Goal: Task Accomplishment & Management: Manage account settings

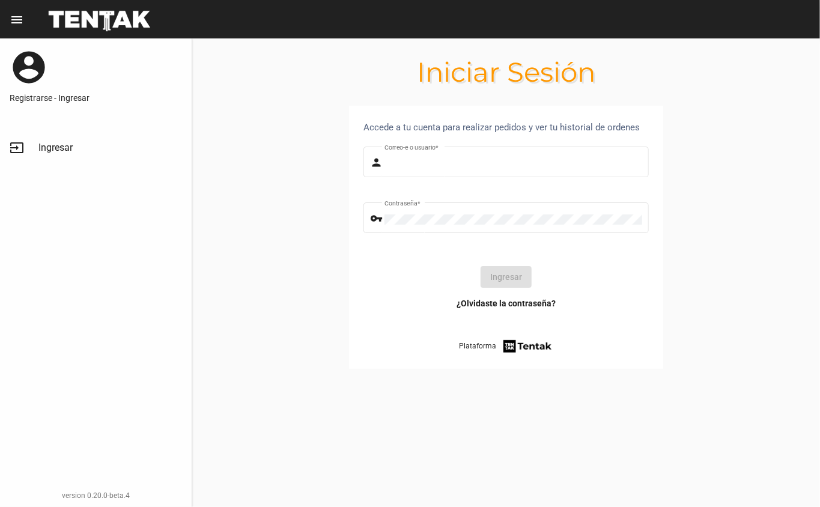
type input "[EMAIL_ADDRESS][DOMAIN_NAME]"
click at [493, 269] on button "Ingresar" at bounding box center [506, 277] width 51 height 22
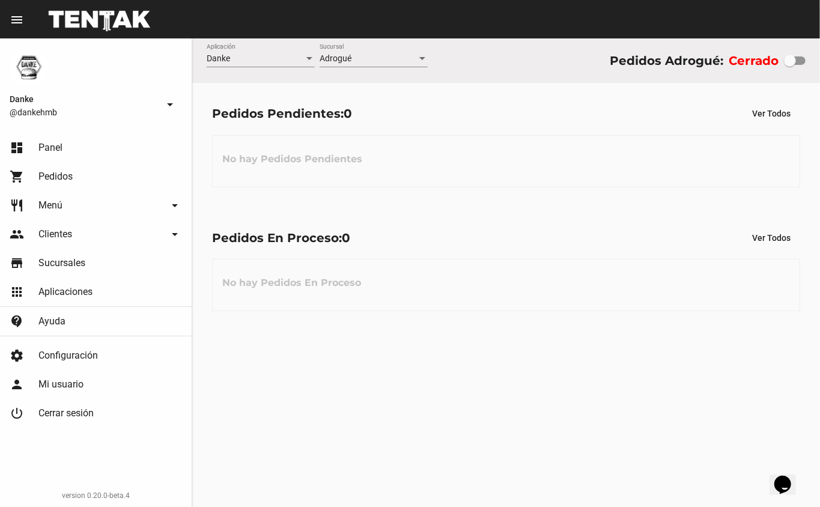
click at [42, 202] on span "Menú" at bounding box center [50, 205] width 24 height 12
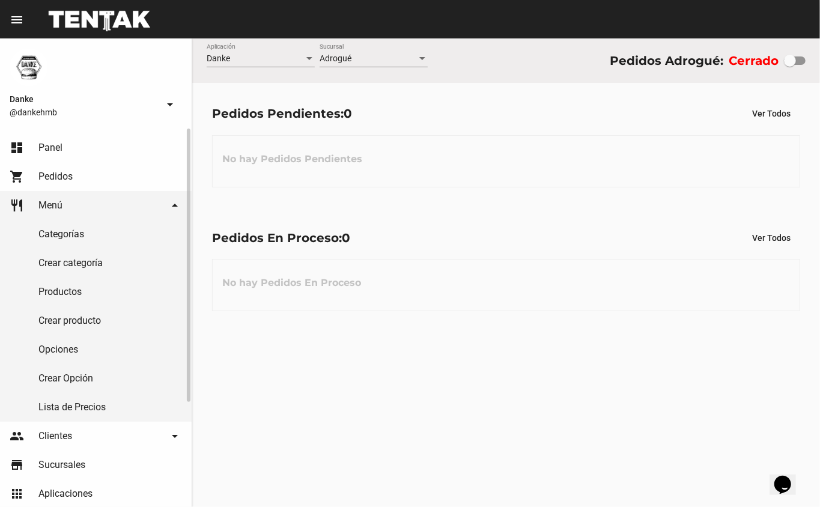
click at [55, 289] on link "Productos" at bounding box center [96, 292] width 192 height 29
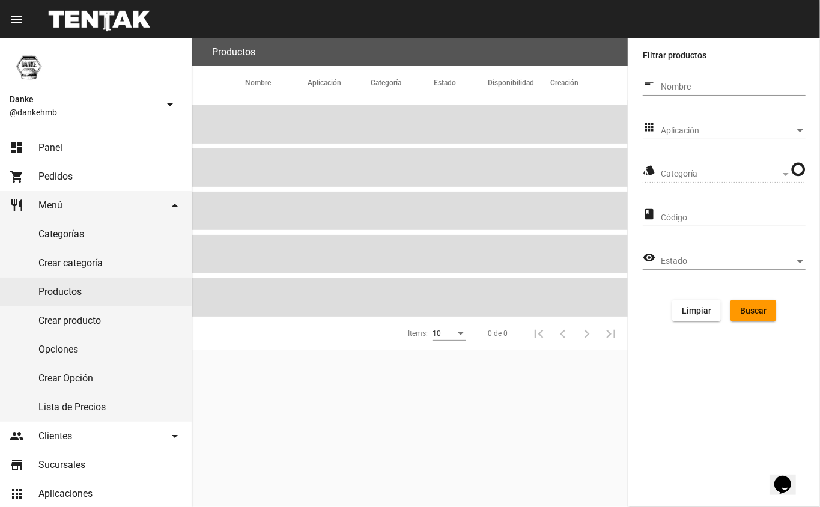
click at [686, 126] on span "Aplicación" at bounding box center [728, 131] width 134 height 10
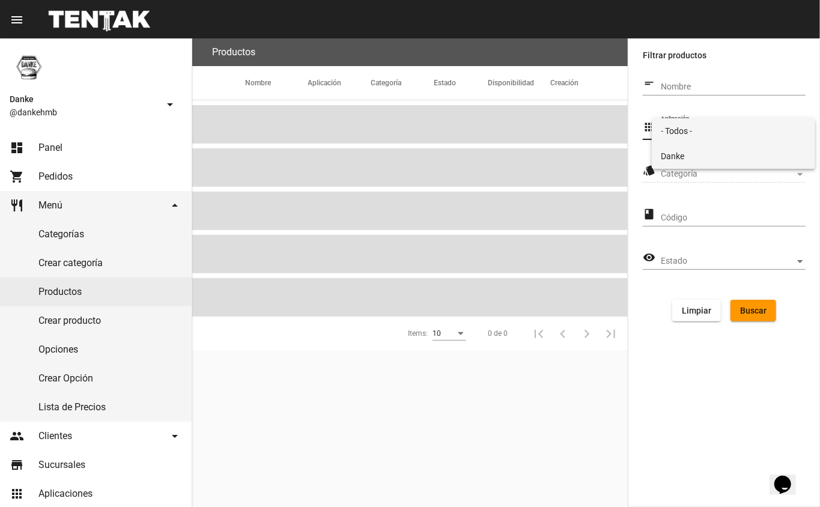
click at [659, 159] on mat-option "Danke" at bounding box center [734, 156] width 164 height 25
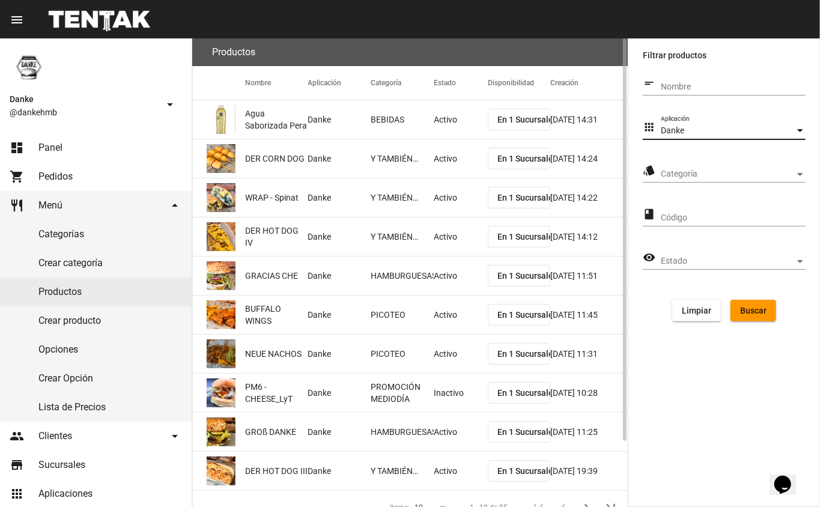
click at [668, 171] on span "Categoría" at bounding box center [728, 174] width 134 height 10
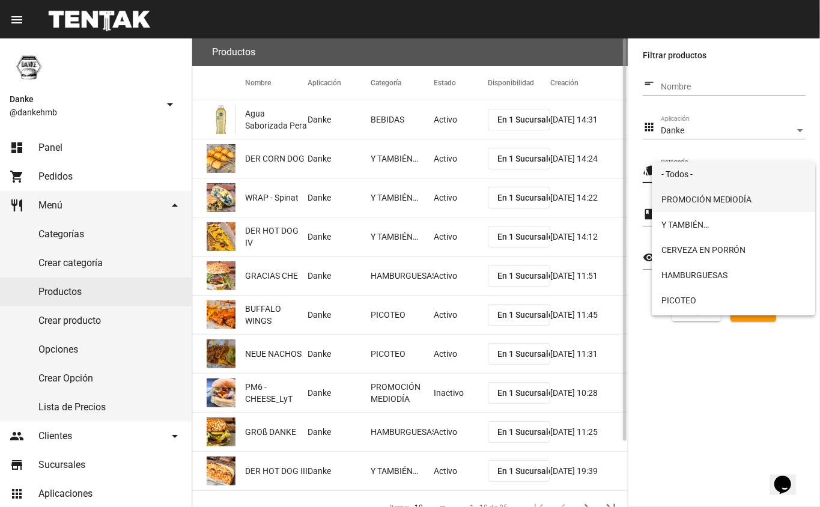
click at [672, 198] on span "PROMOCIÓN MEDIODÍA" at bounding box center [734, 199] width 145 height 25
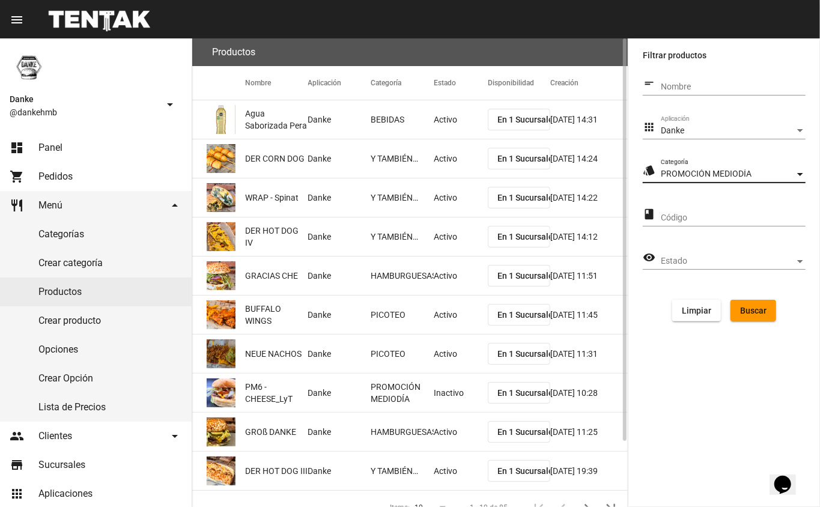
click at [760, 308] on span "Buscar" at bounding box center [753, 311] width 26 height 10
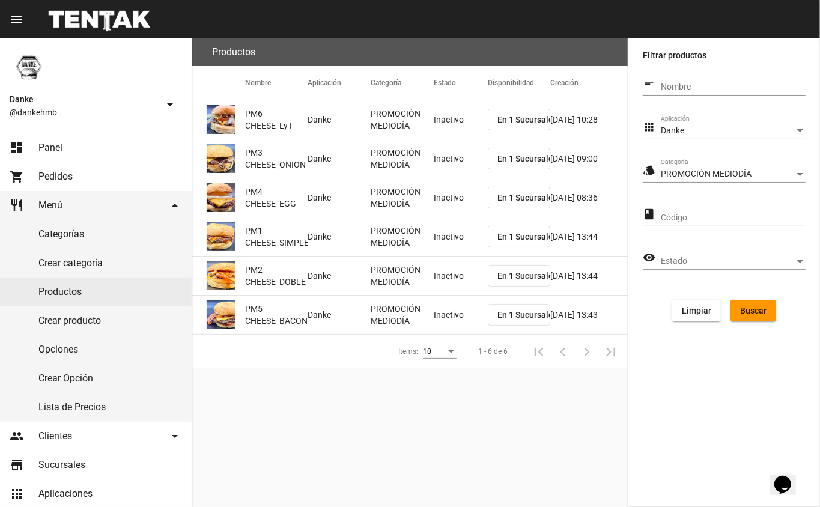
click at [450, 128] on mat-cell "Inactivo" at bounding box center [461, 119] width 54 height 38
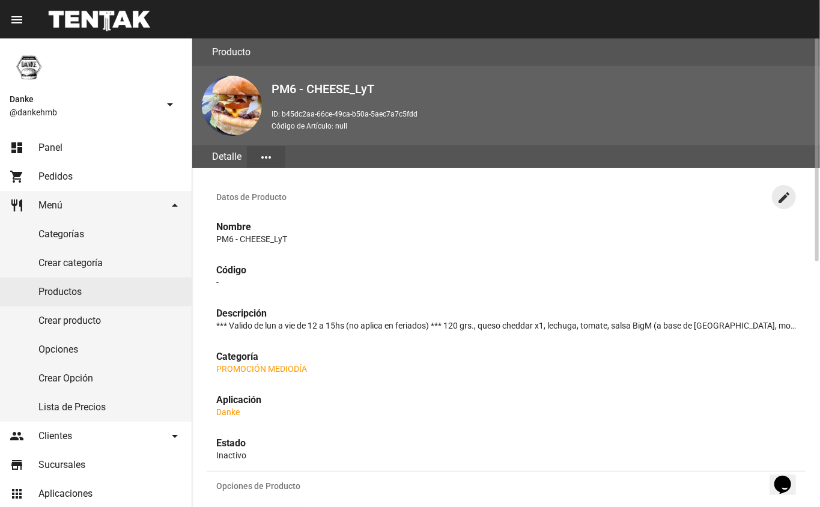
click at [784, 199] on mat-icon "create" at bounding box center [784, 197] width 14 height 14
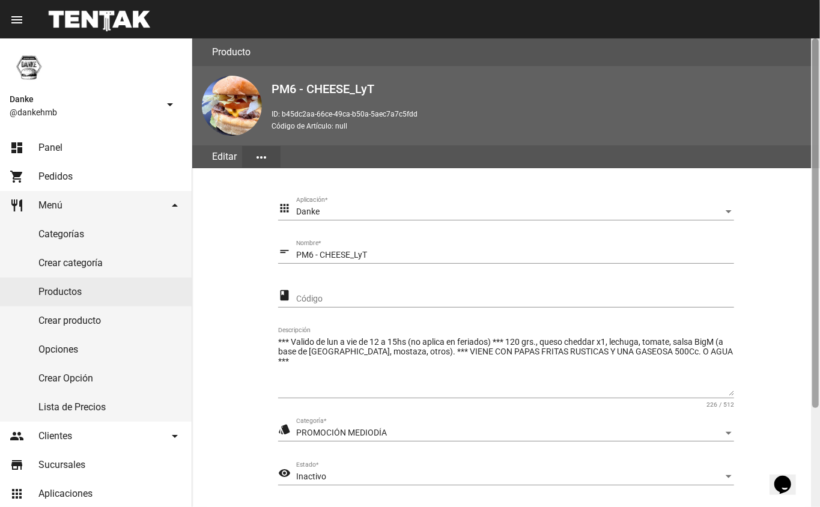
click at [814, 423] on div at bounding box center [815, 272] width 9 height 469
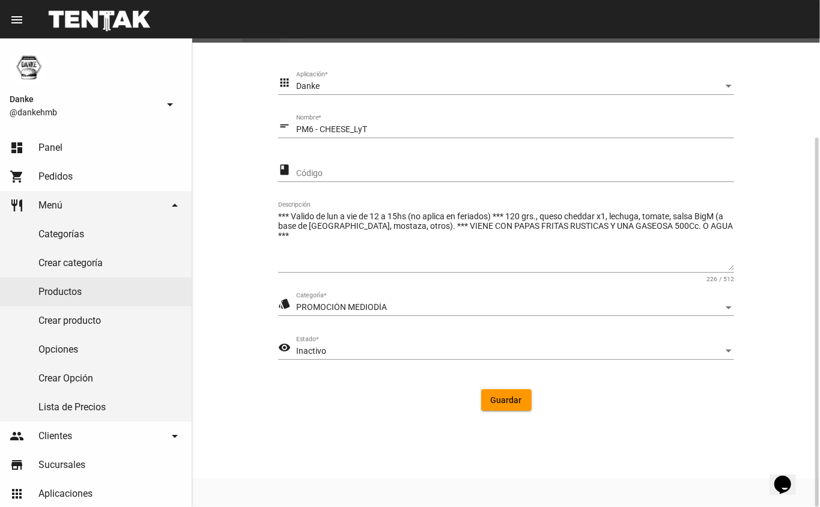
click at [314, 350] on span "Inactivo" at bounding box center [311, 351] width 30 height 10
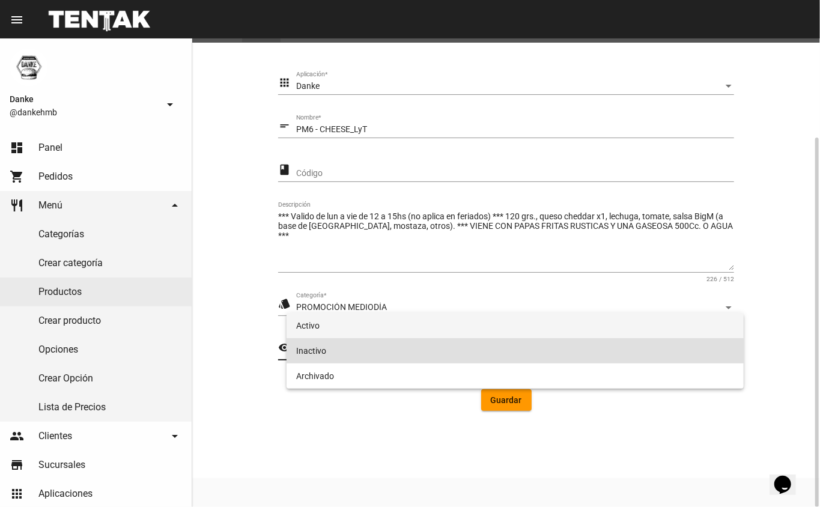
click at [306, 323] on span "Activo" at bounding box center [515, 325] width 439 height 25
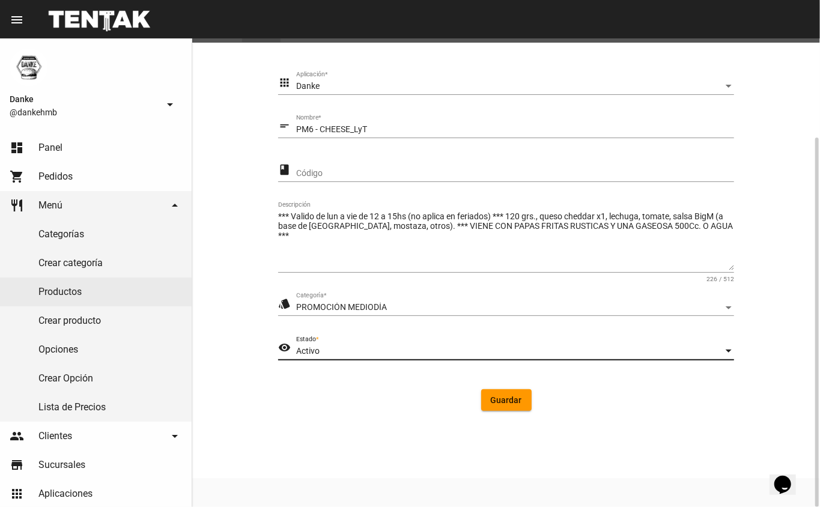
click at [491, 400] on span "Guardar" at bounding box center [506, 400] width 31 height 10
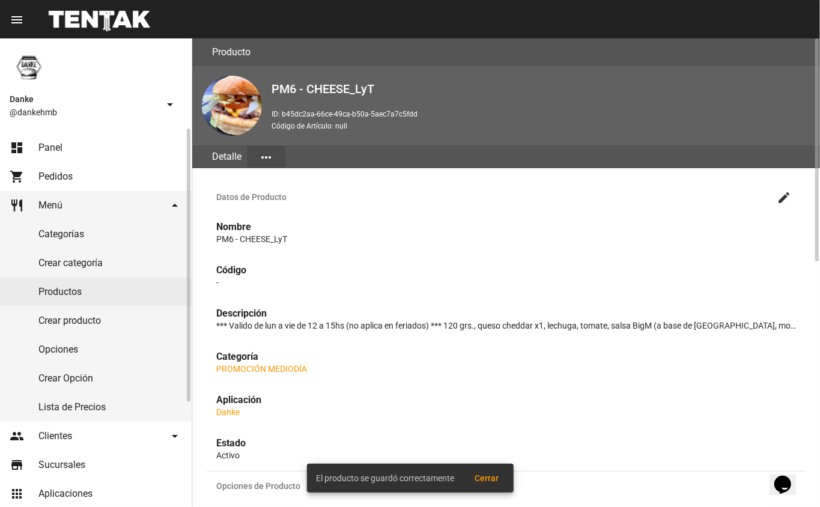
click at [62, 290] on link "Productos" at bounding box center [96, 292] width 192 height 29
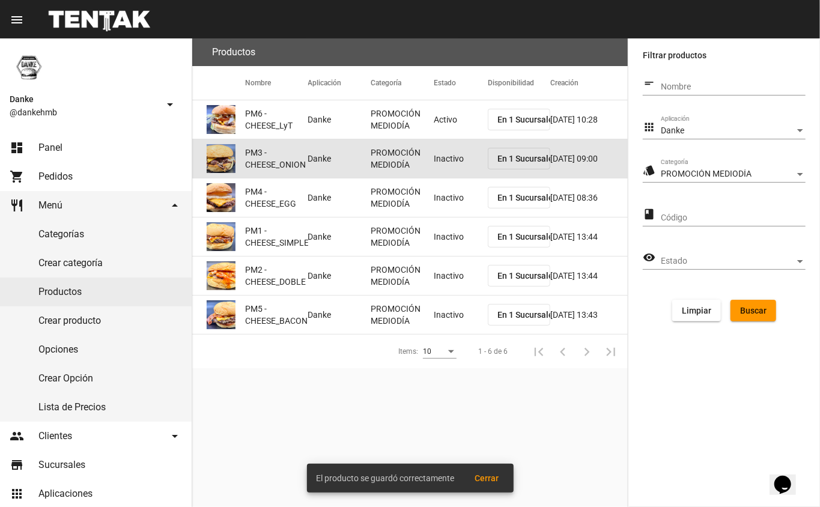
click at [461, 150] on mat-cell "Inactivo" at bounding box center [461, 158] width 54 height 38
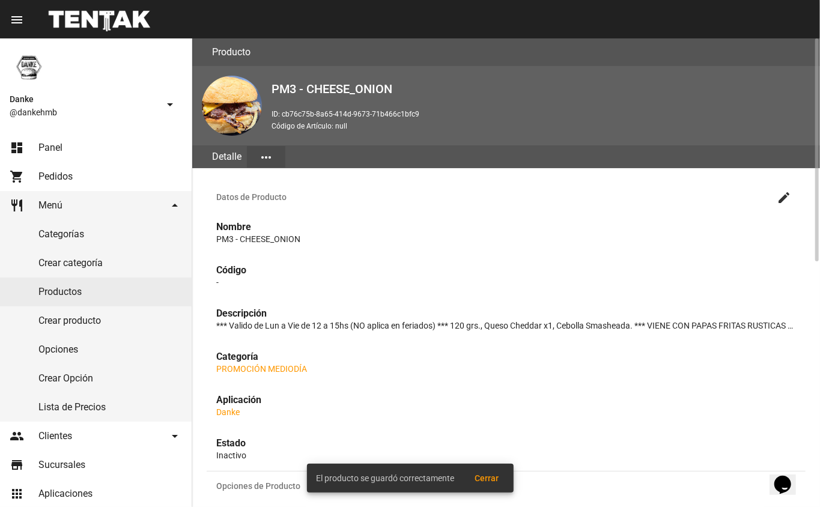
click at [782, 196] on mat-icon "create" at bounding box center [784, 197] width 14 height 14
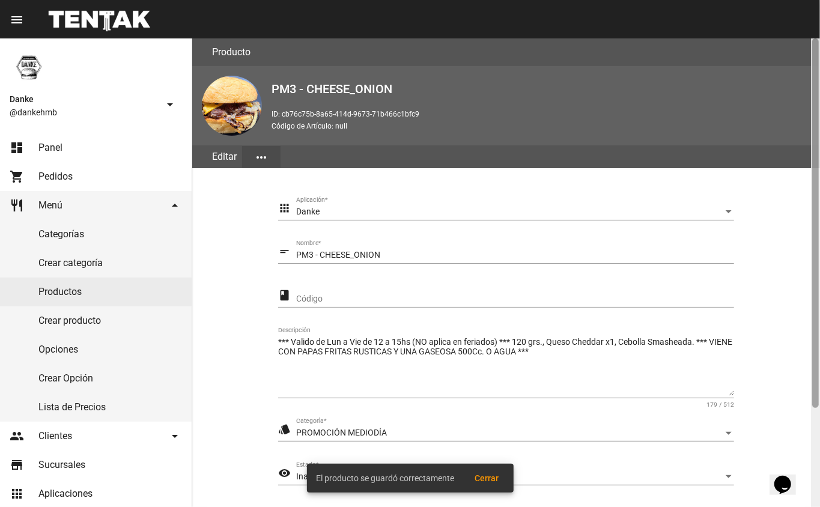
click at [812, 441] on div at bounding box center [815, 272] width 9 height 469
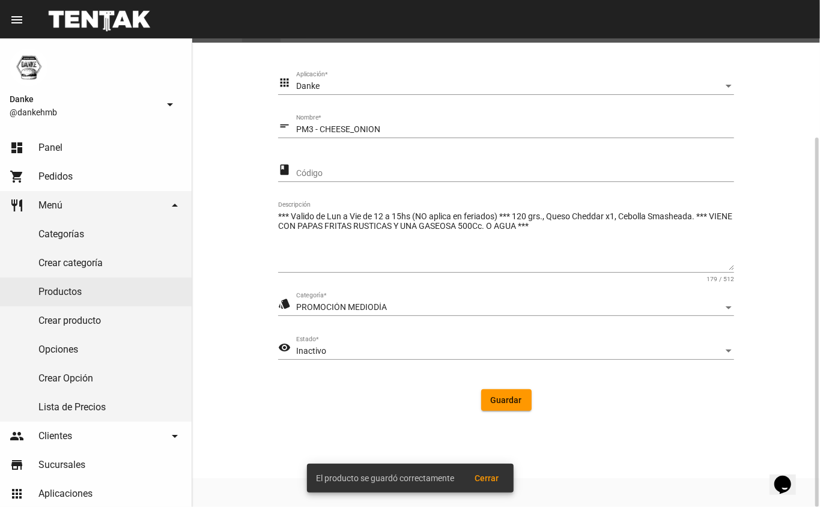
click at [312, 349] on span "Inactivo" at bounding box center [311, 351] width 30 height 10
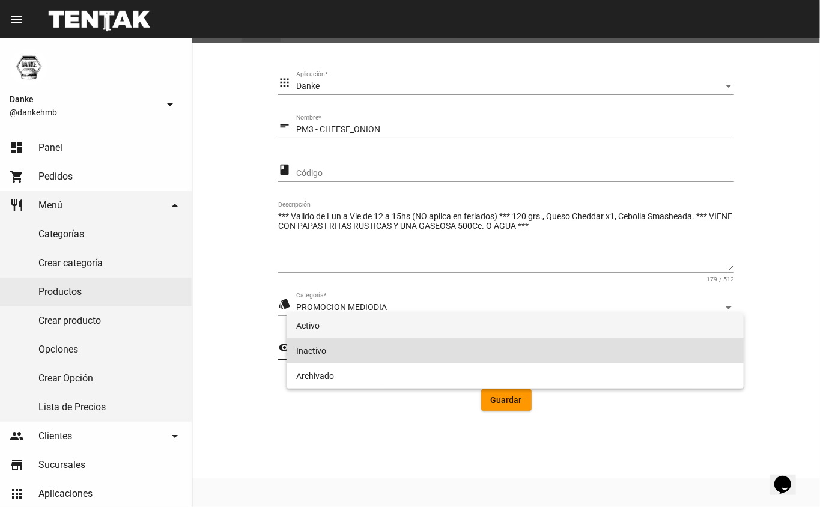
click at [311, 323] on span "Activo" at bounding box center [515, 325] width 439 height 25
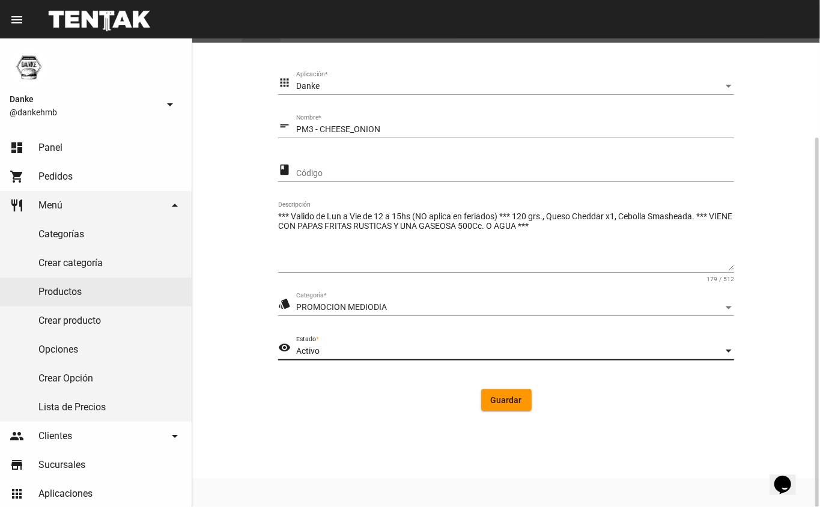
click at [504, 398] on span "Guardar" at bounding box center [506, 400] width 31 height 10
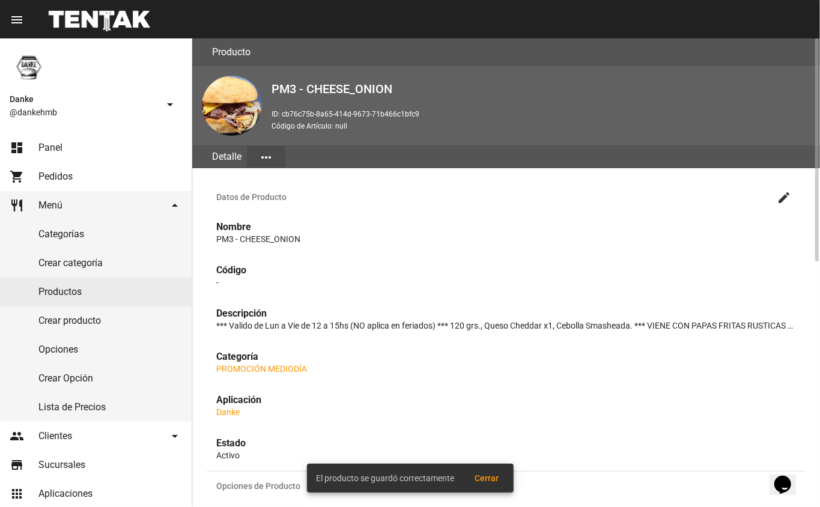
click at [46, 291] on link "Productos" at bounding box center [96, 292] width 192 height 29
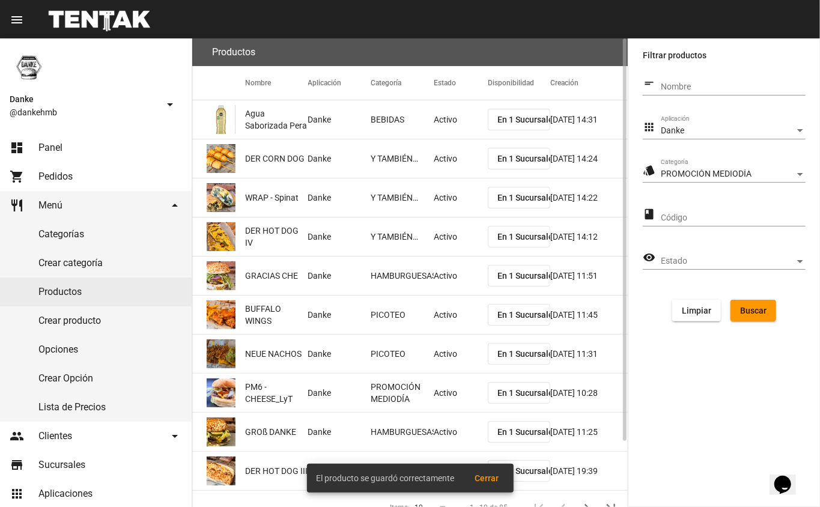
click at [746, 306] on span "Buscar" at bounding box center [753, 311] width 26 height 10
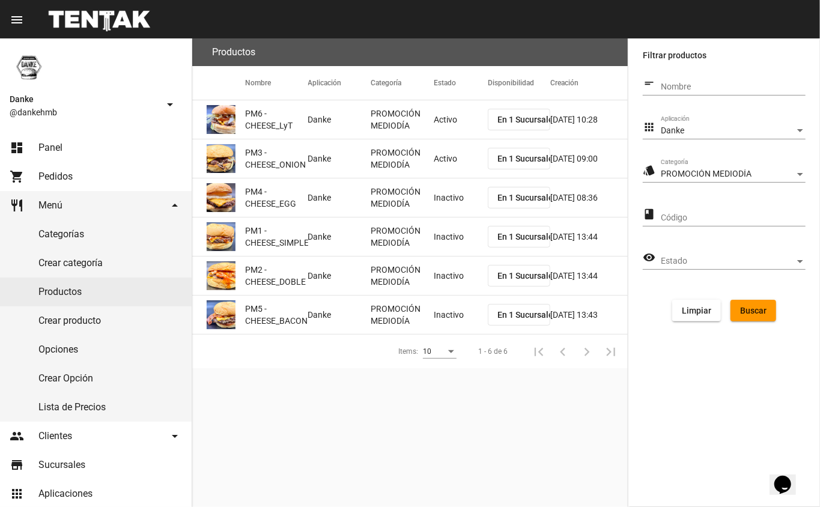
click at [443, 199] on mat-cell "Inactivo" at bounding box center [461, 197] width 54 height 38
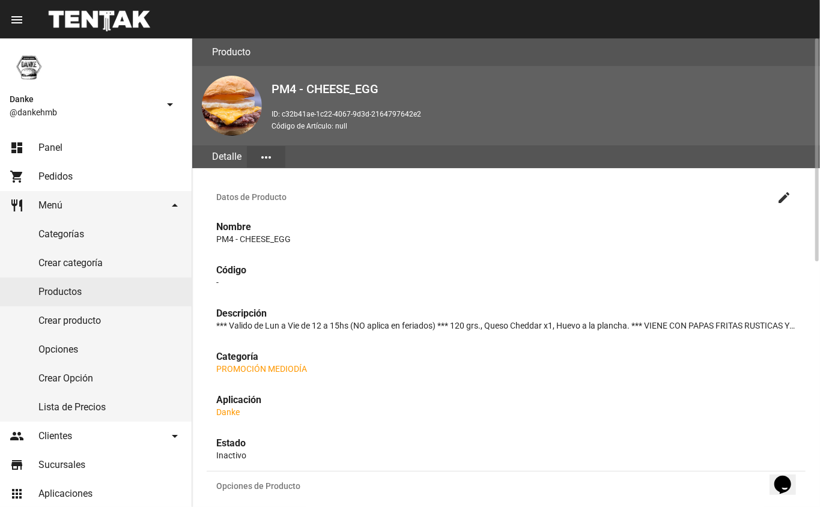
click at [781, 201] on mat-icon "create" at bounding box center [784, 197] width 14 height 14
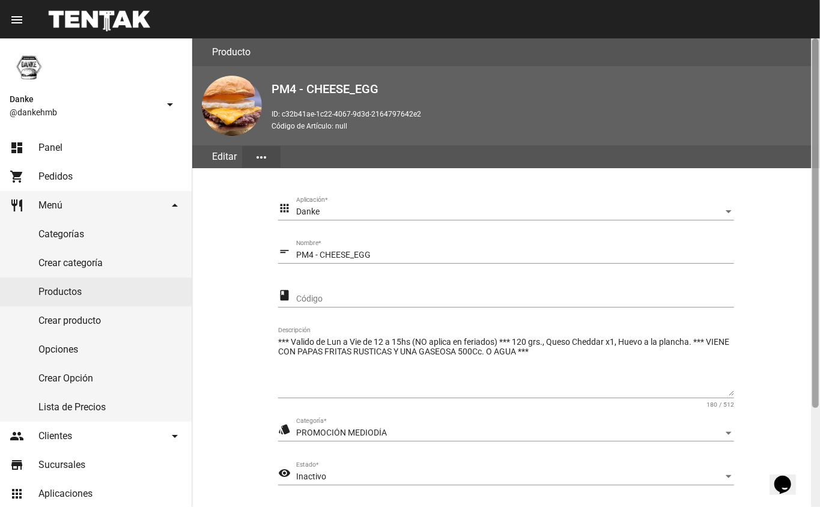
click at [812, 421] on div at bounding box center [815, 272] width 9 height 469
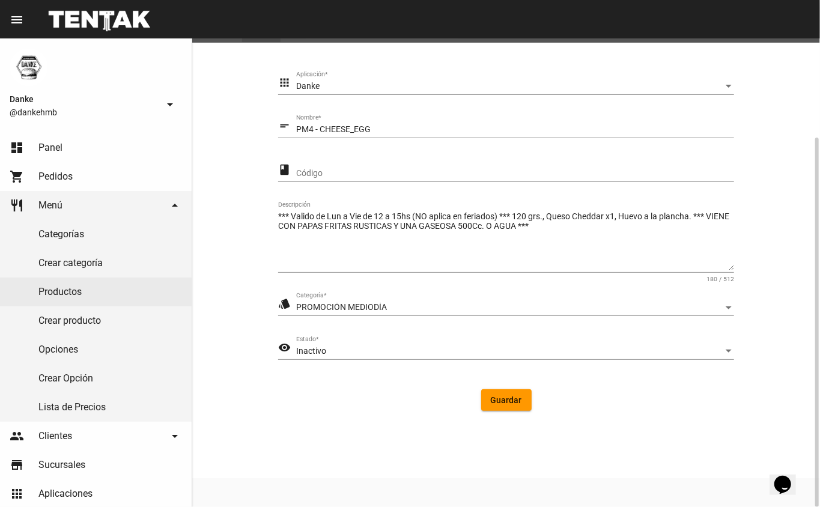
click at [333, 349] on div "Inactivo" at bounding box center [509, 352] width 427 height 10
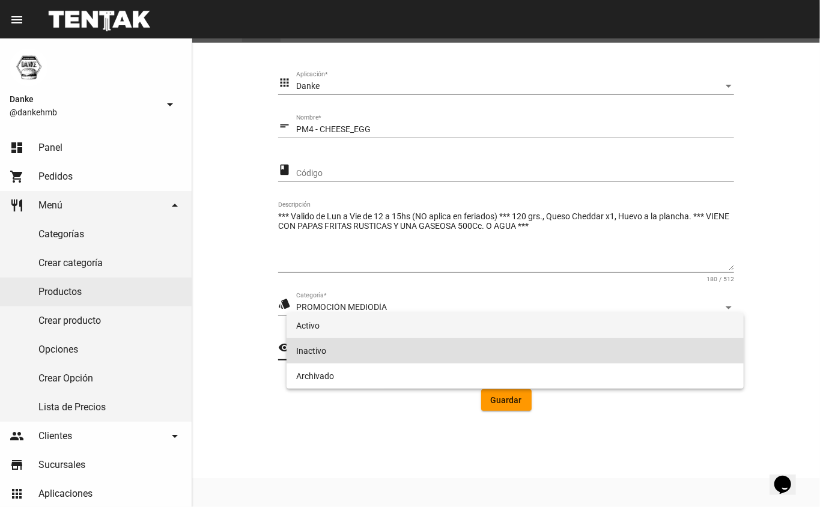
click at [315, 324] on span "Activo" at bounding box center [515, 325] width 439 height 25
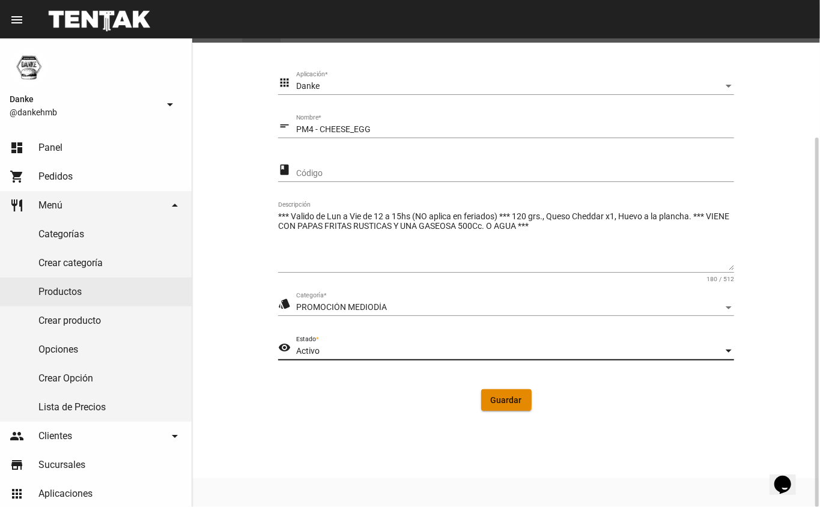
click at [498, 398] on span "Guardar" at bounding box center [506, 400] width 31 height 10
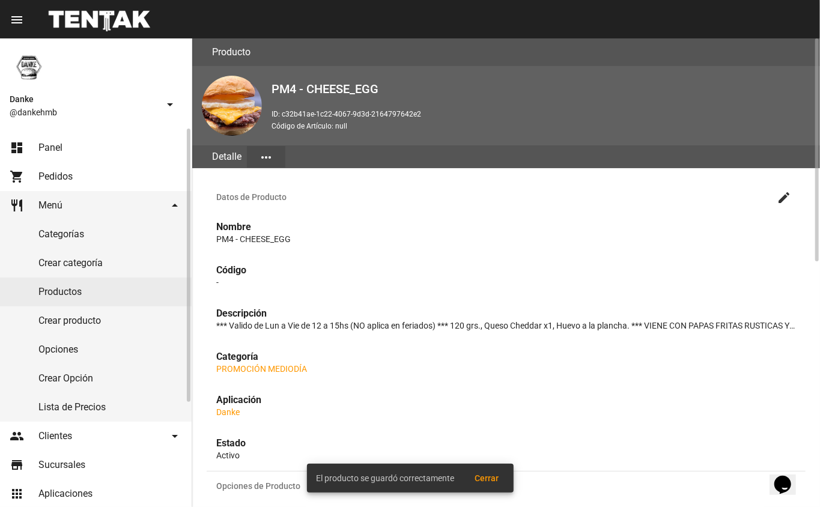
click at [70, 290] on link "Productos" at bounding box center [96, 292] width 192 height 29
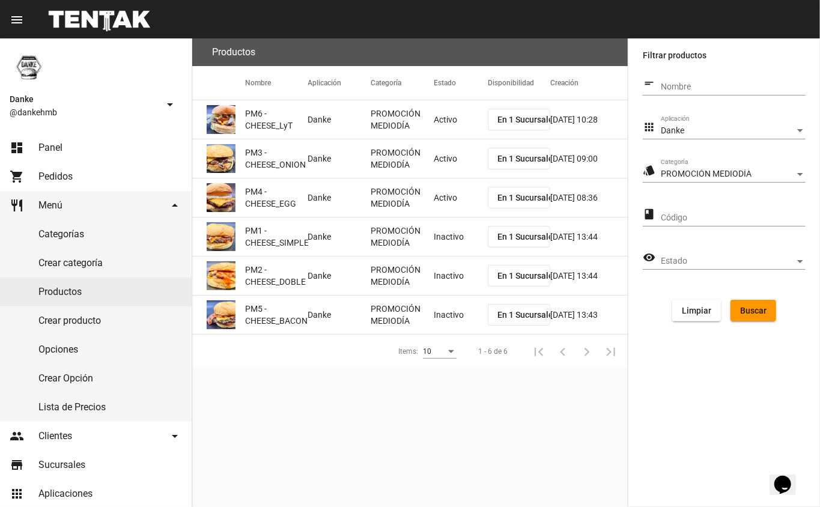
click at [435, 236] on mat-cell "Inactivo" at bounding box center [461, 237] width 54 height 38
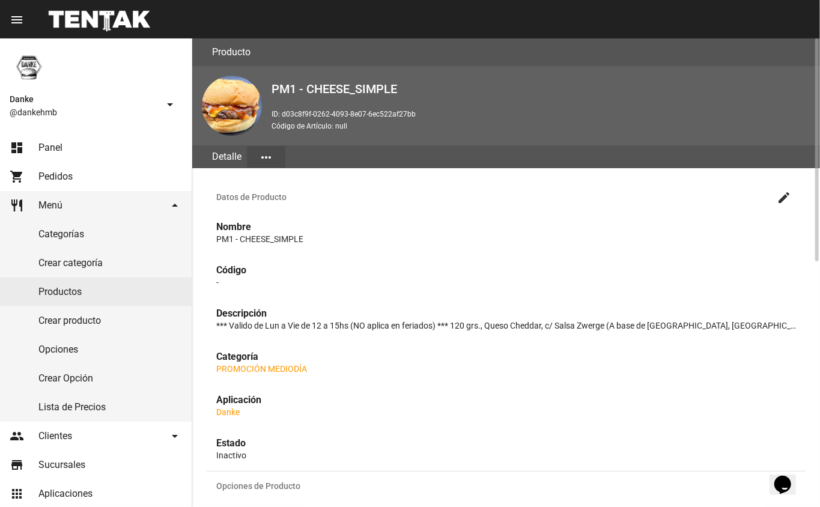
click at [787, 200] on mat-icon "create" at bounding box center [784, 197] width 14 height 14
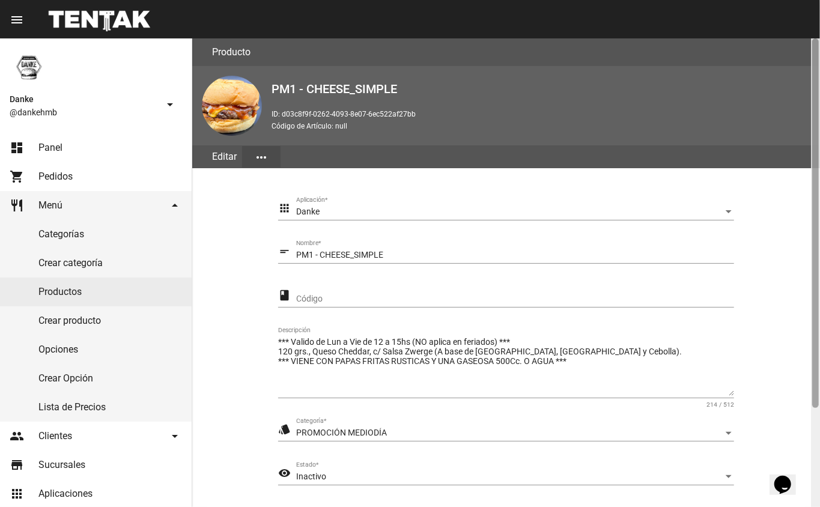
click at [815, 434] on div at bounding box center [815, 272] width 9 height 469
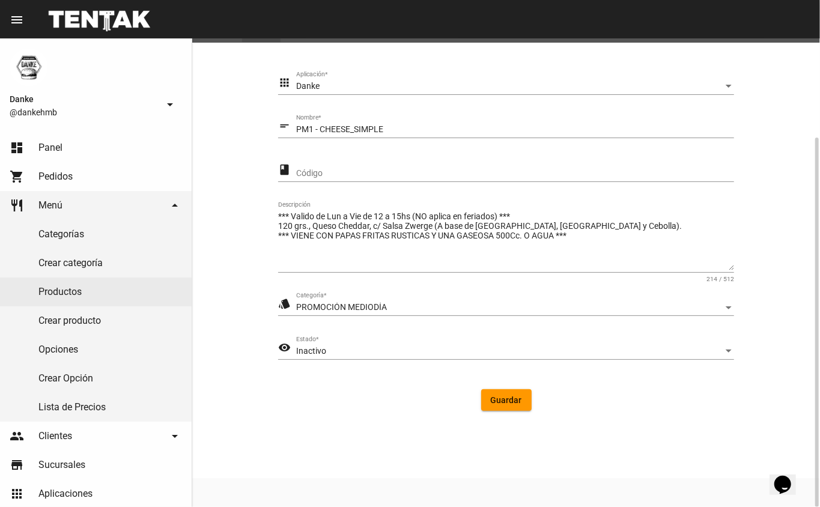
click at [302, 350] on span "Inactivo" at bounding box center [311, 351] width 30 height 10
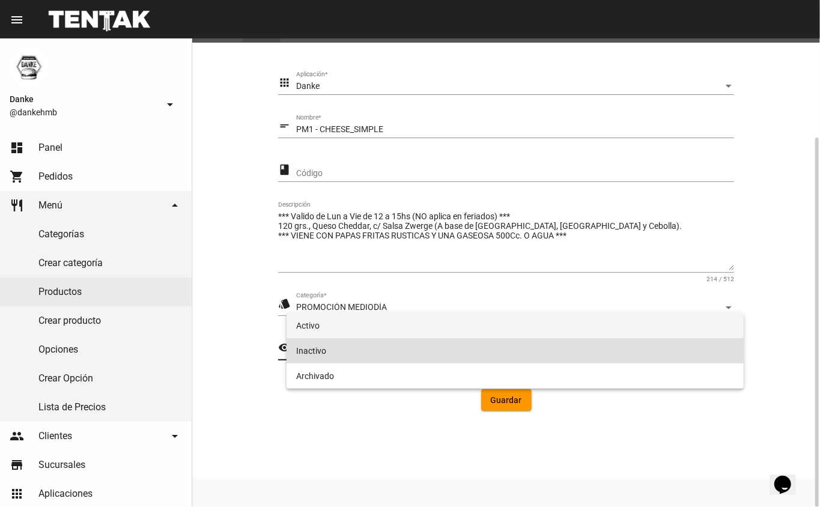
click at [315, 326] on span "Activo" at bounding box center [515, 325] width 439 height 25
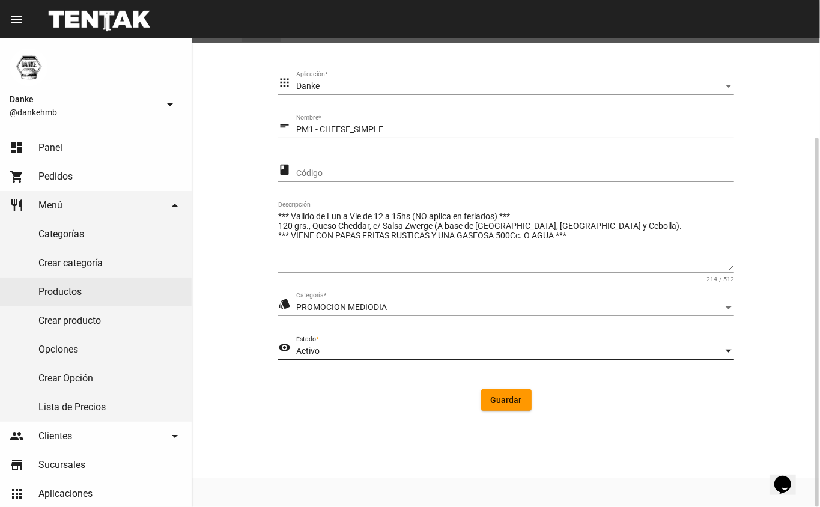
click at [508, 404] on span "Guardar" at bounding box center [506, 400] width 31 height 10
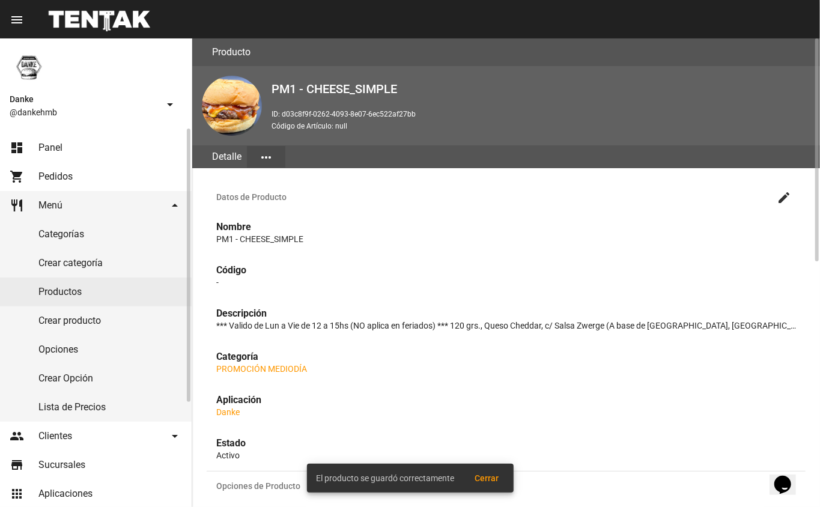
click at [81, 291] on link "Productos" at bounding box center [96, 292] width 192 height 29
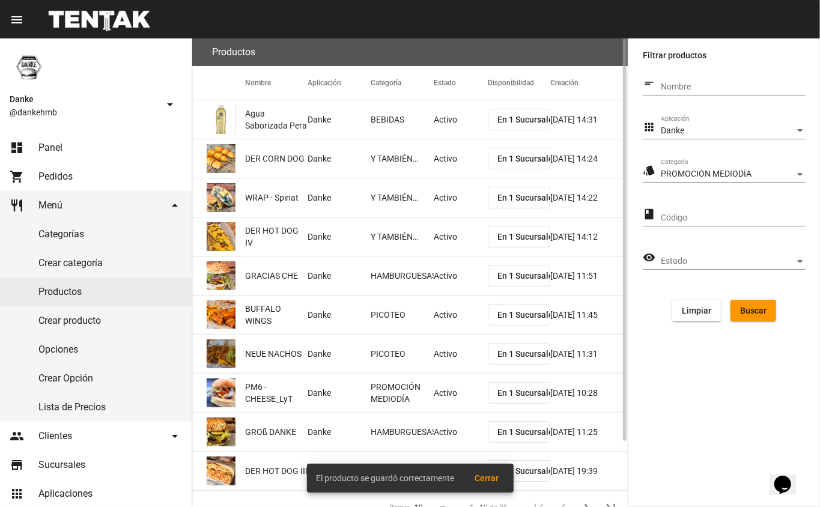
click at [758, 306] on span "Buscar" at bounding box center [753, 311] width 26 height 10
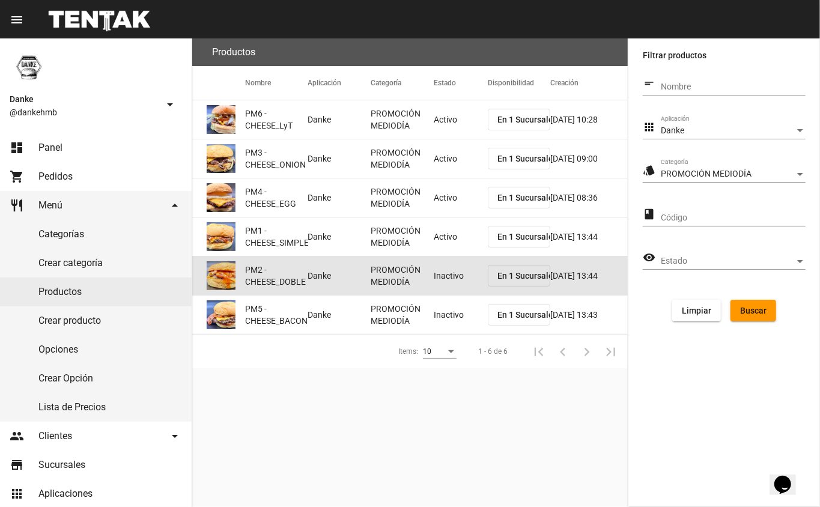
click at [443, 273] on mat-cell "Inactivo" at bounding box center [461, 276] width 54 height 38
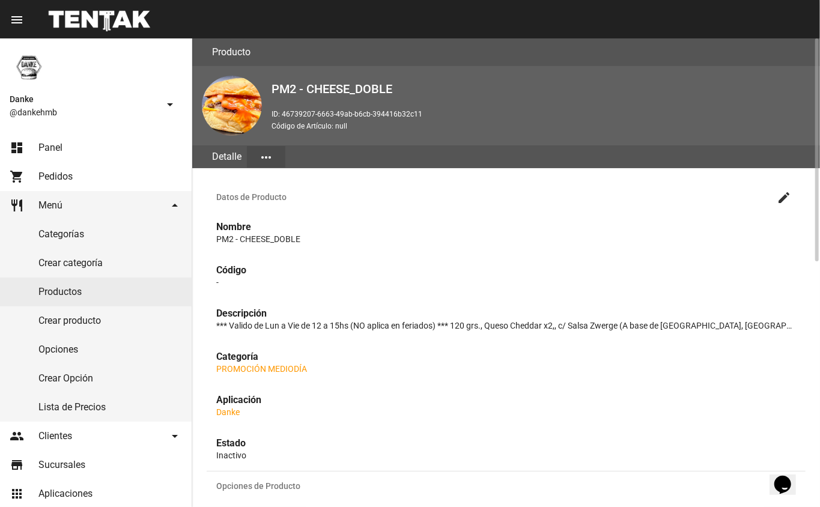
click at [784, 201] on mat-icon "create" at bounding box center [784, 197] width 14 height 14
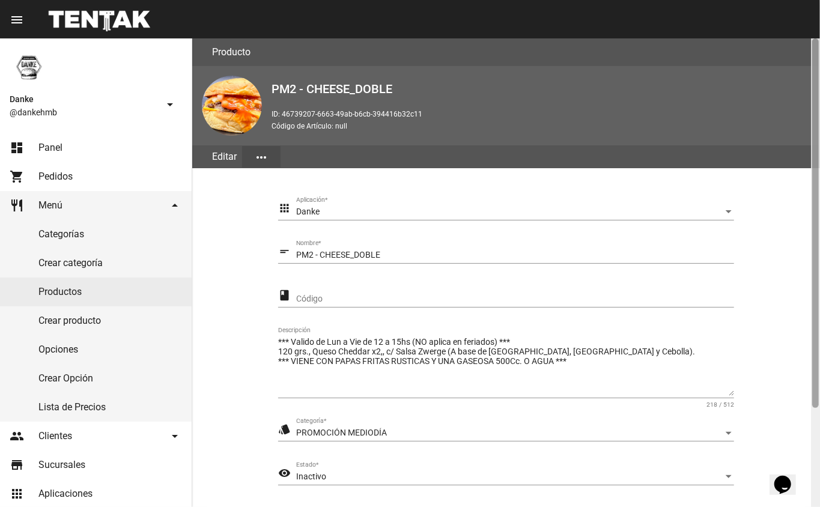
click at [814, 435] on div at bounding box center [815, 272] width 9 height 469
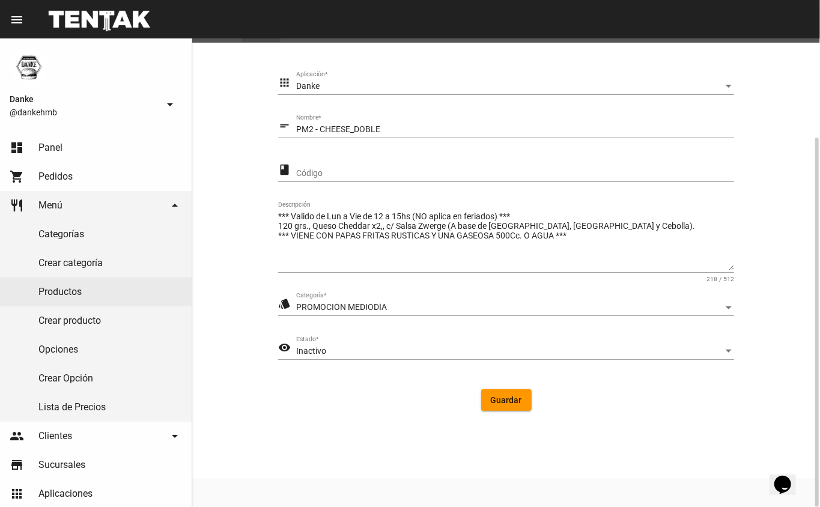
click at [311, 346] on span "Inactivo" at bounding box center [311, 351] width 30 height 10
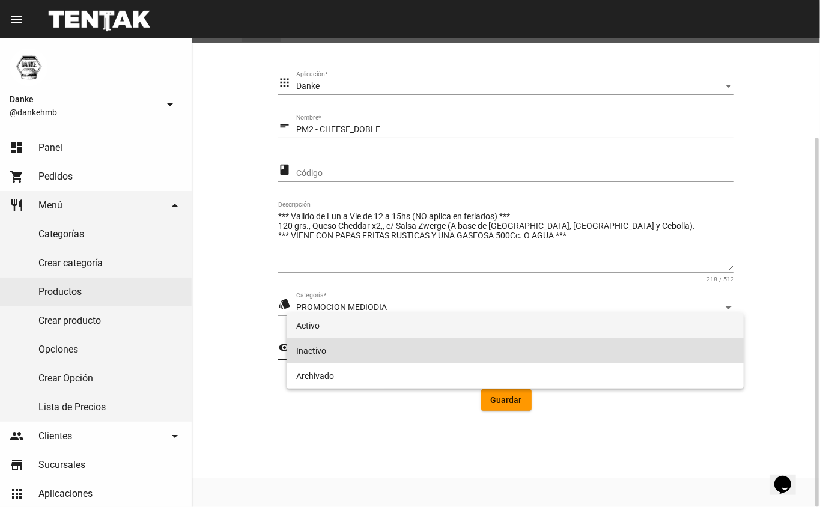
click at [310, 315] on span "Activo" at bounding box center [515, 325] width 439 height 25
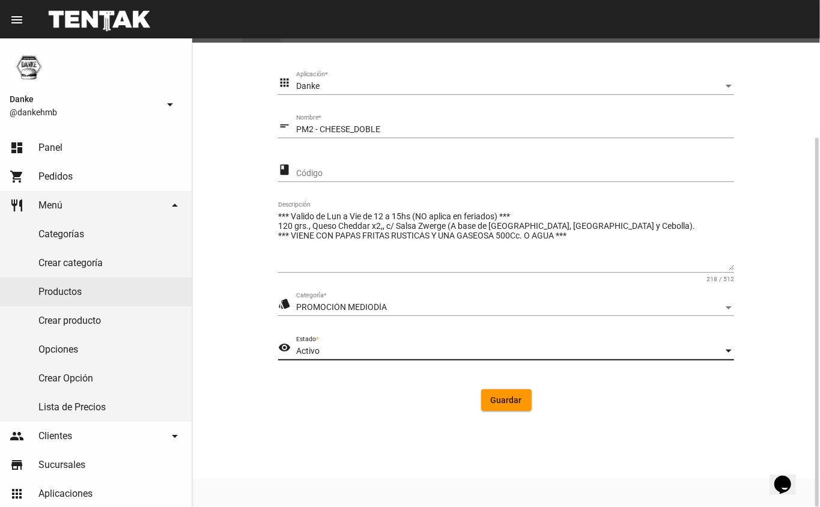
click at [507, 400] on span "Guardar" at bounding box center [506, 400] width 31 height 10
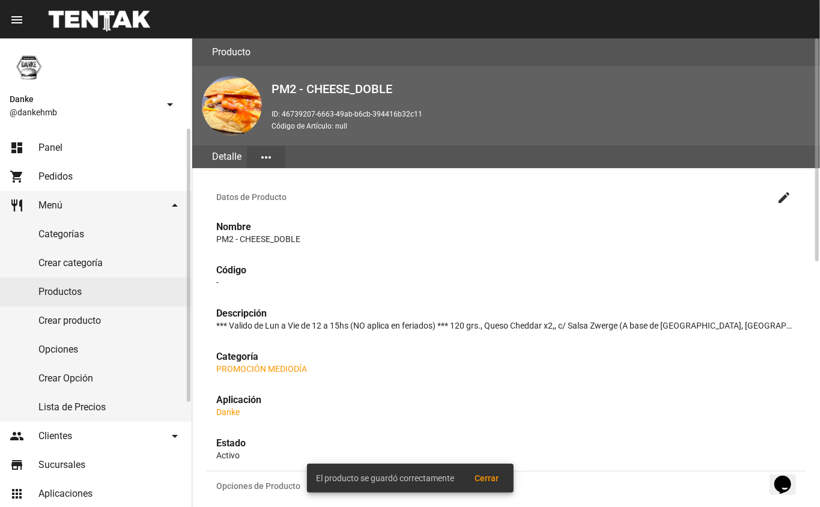
click at [53, 288] on link "Productos" at bounding box center [96, 292] width 192 height 29
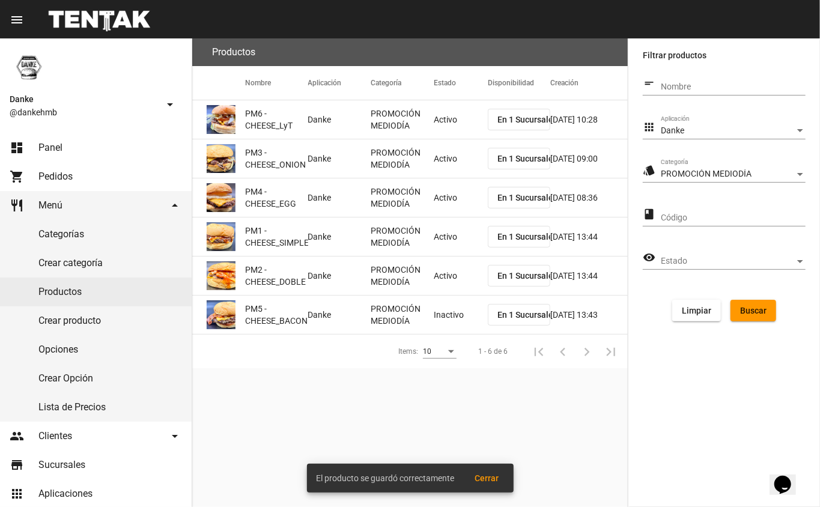
click at [457, 310] on mat-cell "Inactivo" at bounding box center [461, 315] width 54 height 38
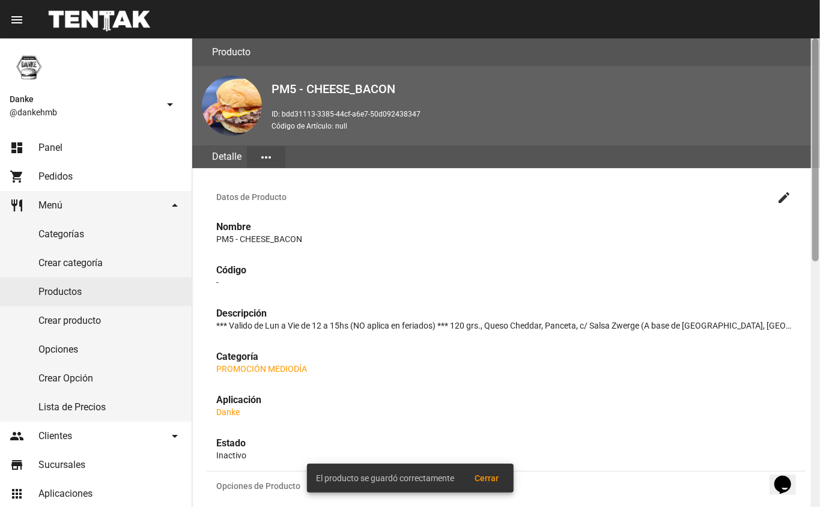
click at [812, 181] on div at bounding box center [815, 272] width 9 height 469
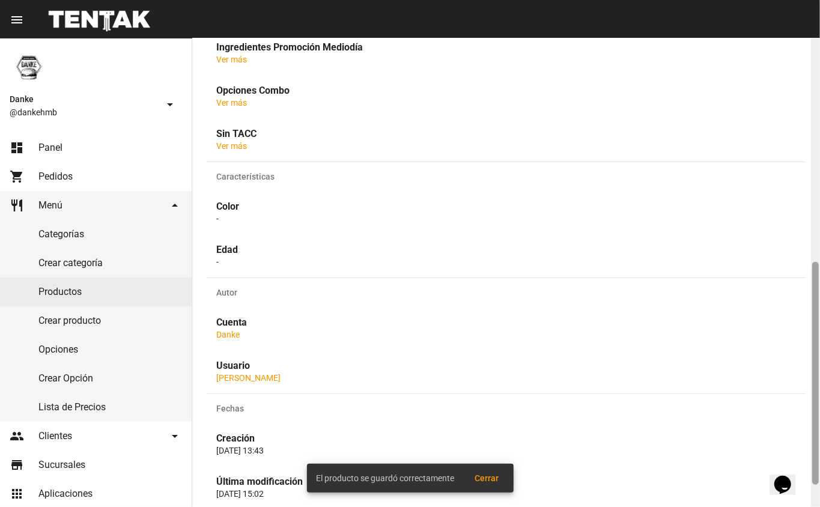
click at [814, 412] on div at bounding box center [815, 373] width 7 height 223
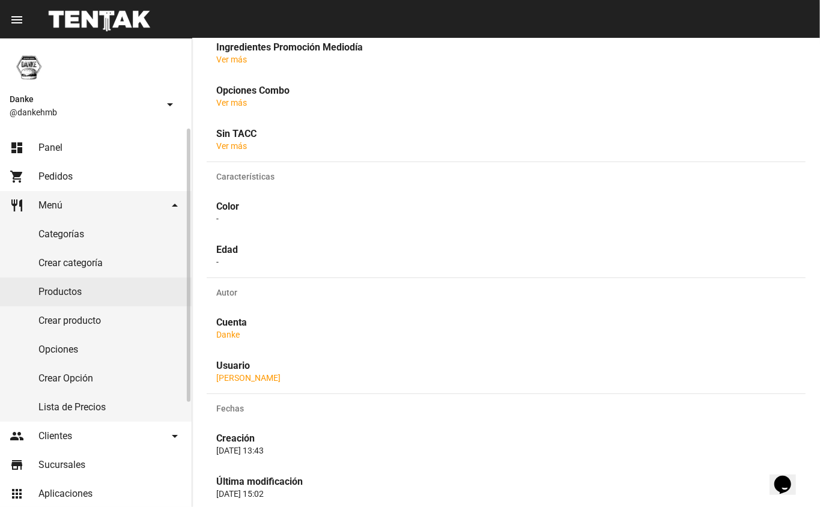
click at [56, 292] on link "Productos" at bounding box center [96, 292] width 192 height 29
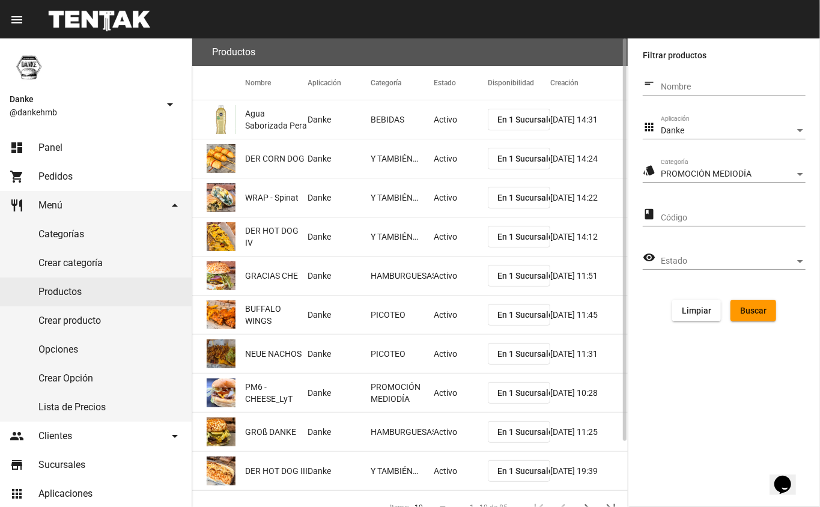
click at [748, 308] on span "Buscar" at bounding box center [753, 311] width 26 height 10
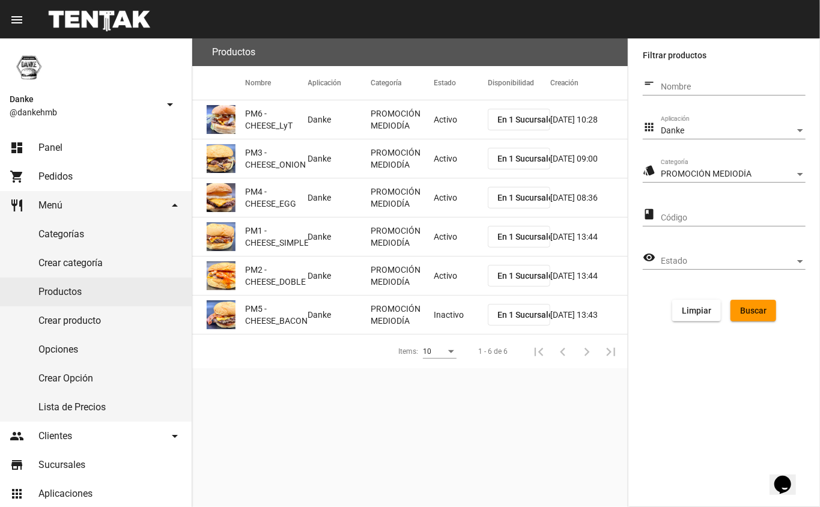
click at [449, 309] on mat-cell "Inactivo" at bounding box center [461, 315] width 54 height 38
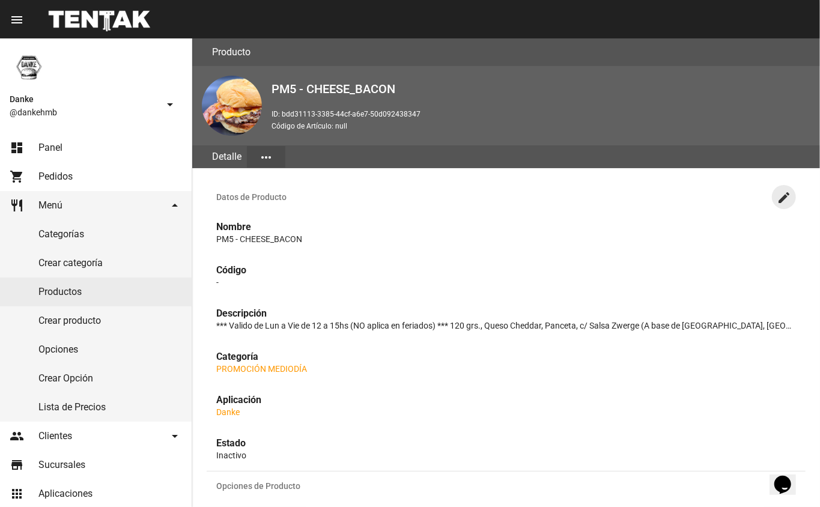
click at [788, 200] on mat-icon "create" at bounding box center [784, 197] width 14 height 14
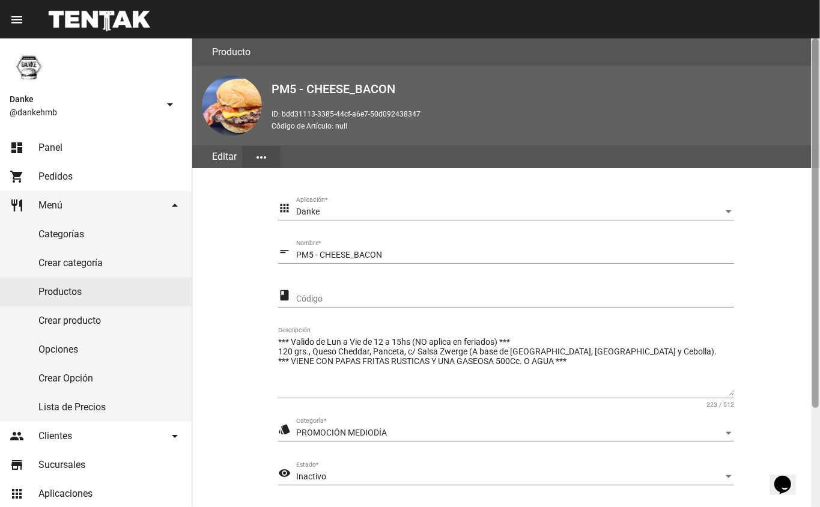
click at [811, 422] on div at bounding box center [815, 272] width 9 height 469
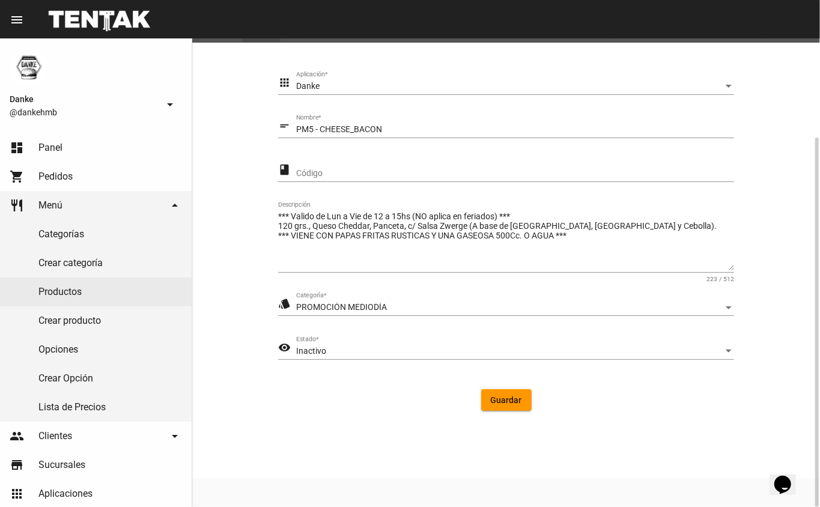
click at [404, 349] on div "Inactivo" at bounding box center [509, 352] width 427 height 10
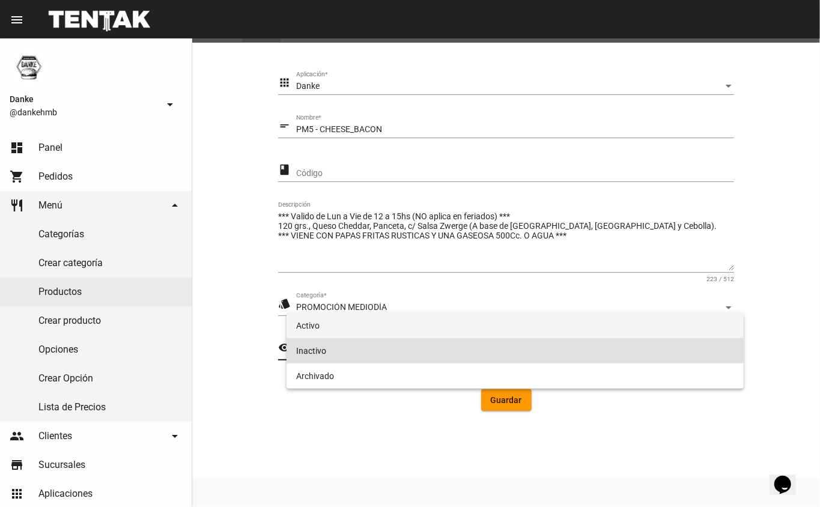
click at [310, 325] on span "Activo" at bounding box center [515, 325] width 439 height 25
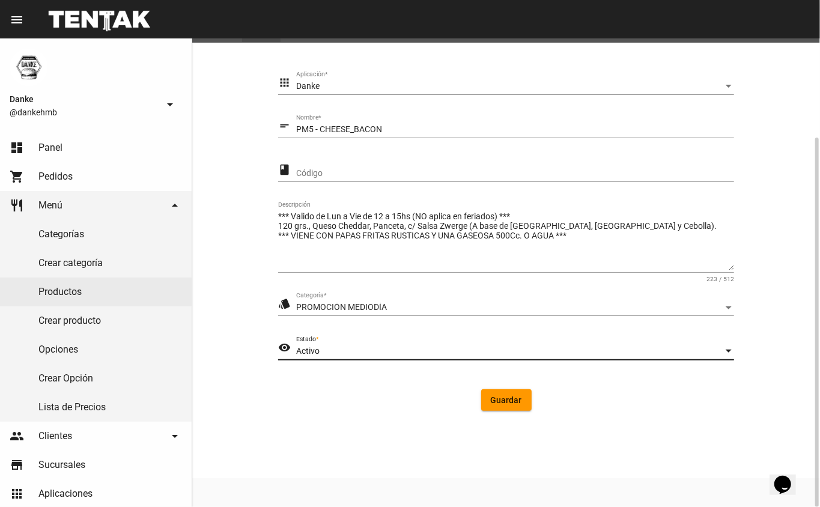
click at [520, 402] on span "Guardar" at bounding box center [506, 400] width 31 height 10
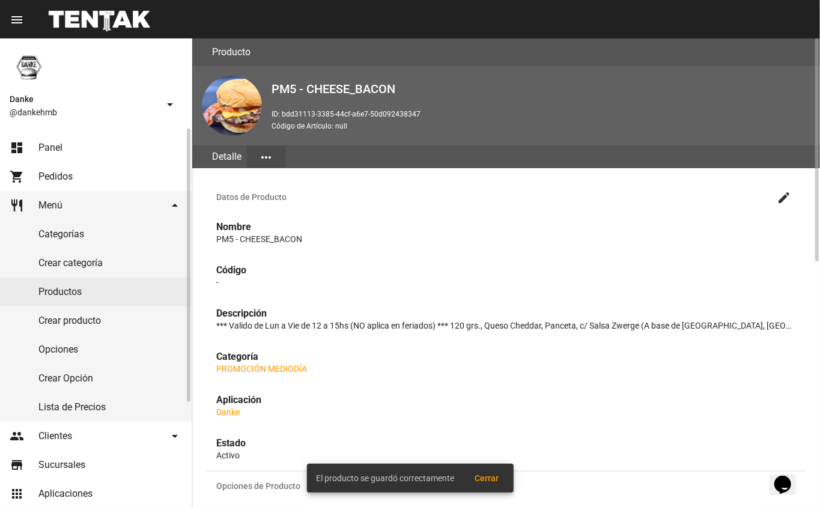
click at [44, 147] on span "Panel" at bounding box center [50, 148] width 24 height 12
